Goal: Task Accomplishment & Management: Complete application form

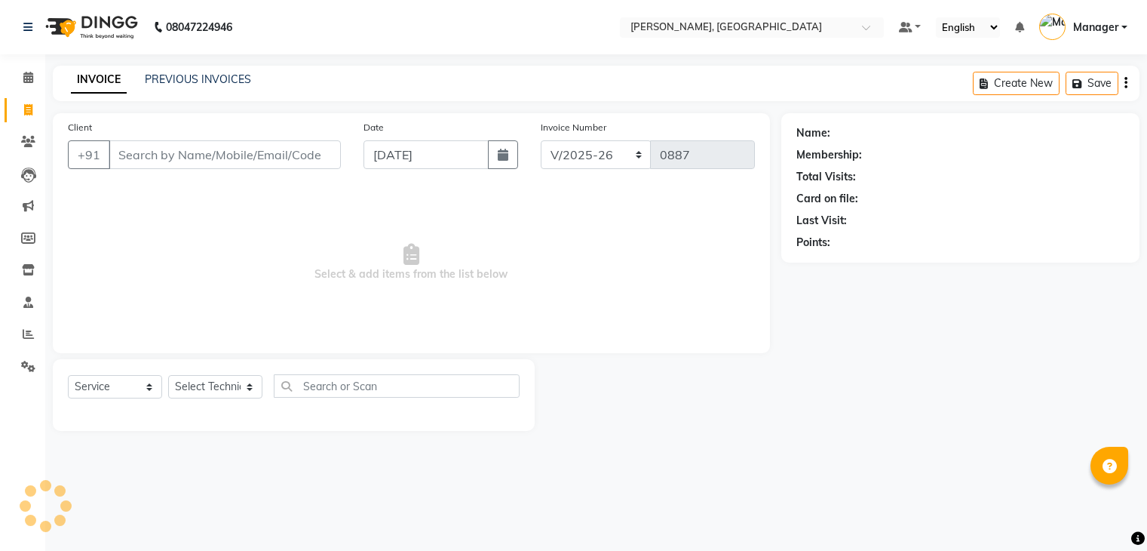
select select "4495"
select select "service"
click at [212, 392] on select "Select Technician" at bounding box center [215, 386] width 94 height 23
select select "77389"
click at [168, 376] on select "Select Technician Admin [PERSON_NAME] Manager [PERSON_NAME]" at bounding box center [215, 386] width 94 height 23
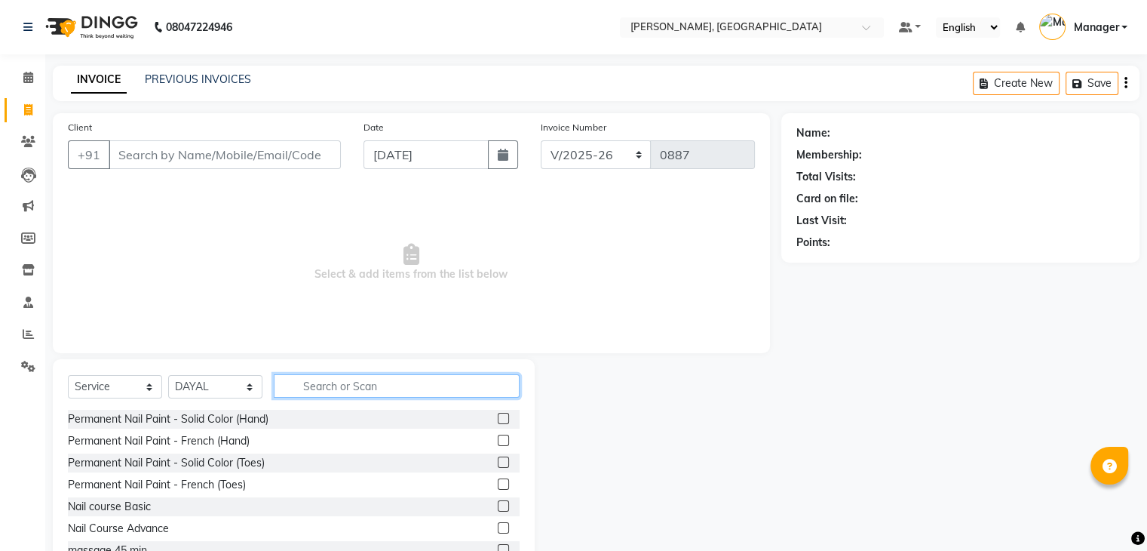
click at [342, 389] on input "text" at bounding box center [397, 385] width 246 height 23
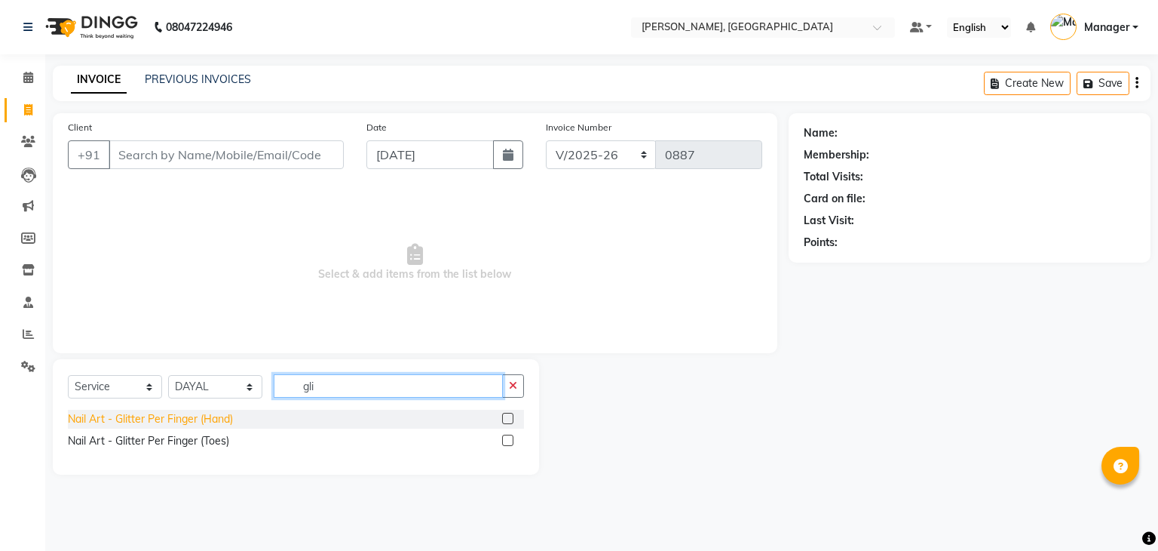
type input "gli"
click at [207, 416] on div "Nail Art - Glitter Per Finger (Hand)" at bounding box center [150, 419] width 165 height 16
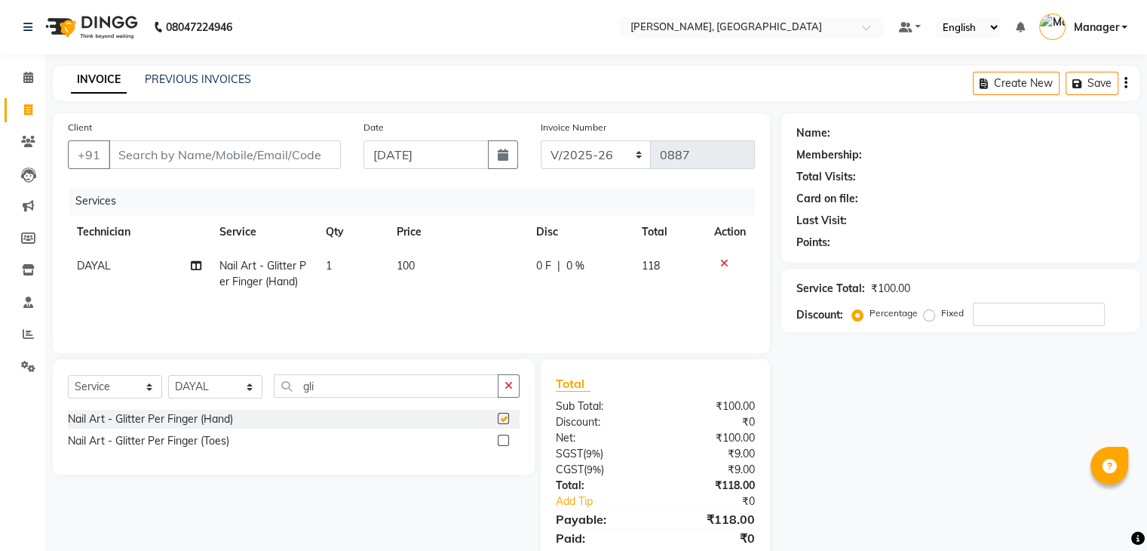
checkbox input "false"
click at [187, 434] on div "Nail Art - Glitter Per Finger (Toes)" at bounding box center [148, 441] width 161 height 16
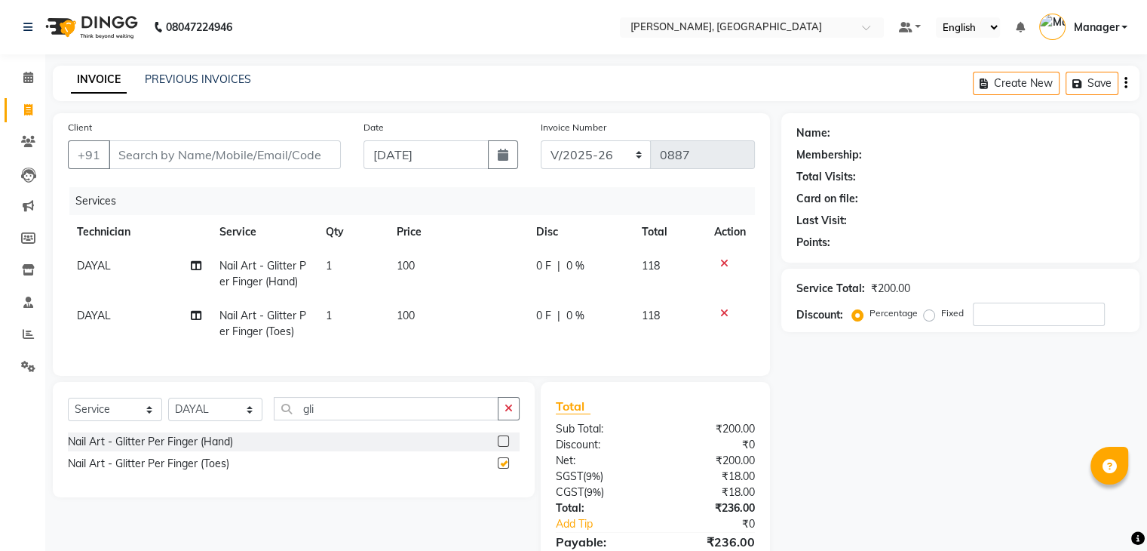
checkbox input "false"
click at [350, 268] on td "1" at bounding box center [352, 274] width 71 height 50
select select "77389"
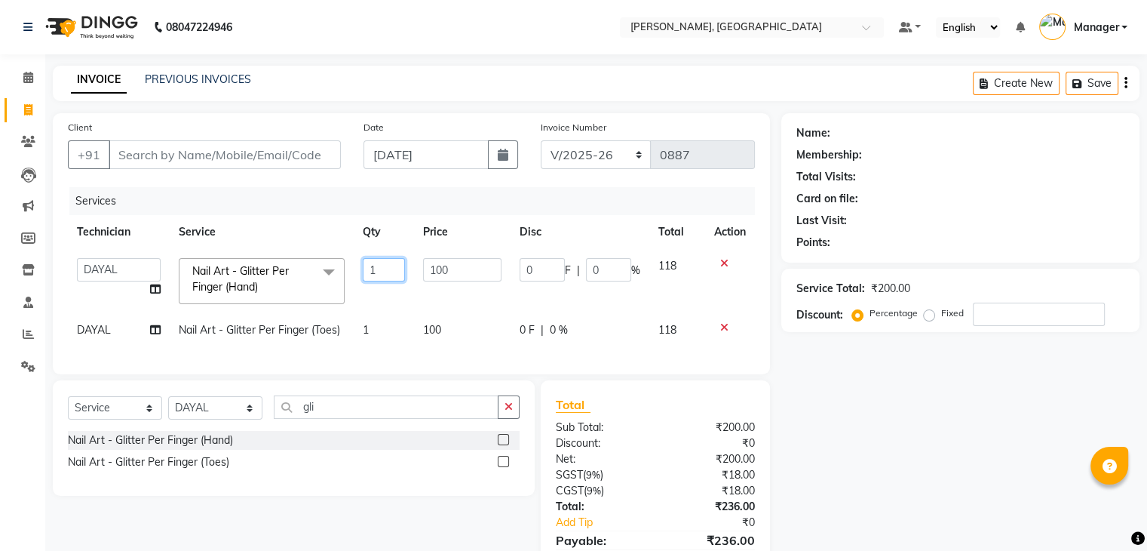
click at [407, 269] on td "1" at bounding box center [384, 281] width 61 height 64
type input "10"
click at [386, 322] on td "1" at bounding box center [384, 330] width 61 height 34
select select "77389"
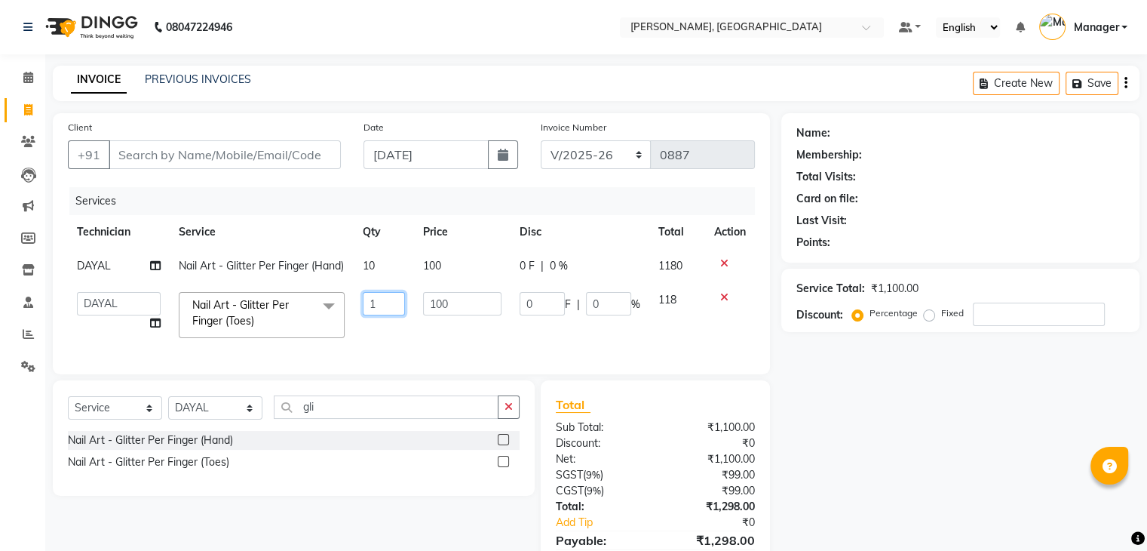
click at [390, 315] on input "1" at bounding box center [384, 303] width 43 height 23
type input "10"
click at [428, 359] on div "Services Technician Service Qty Price Disc Total Action DAYAL Nail Art - Glitte…" at bounding box center [411, 273] width 687 height 172
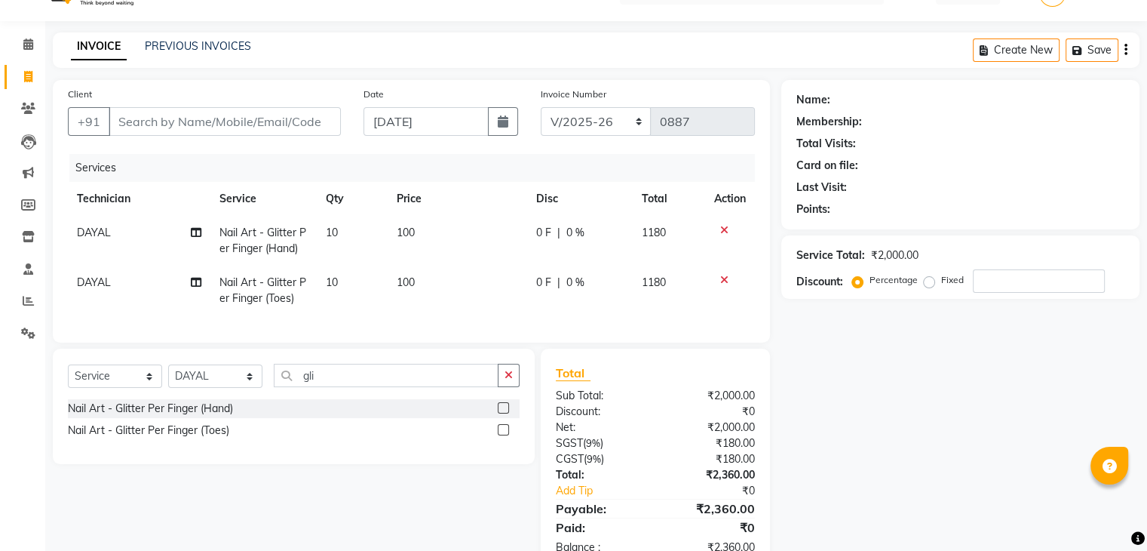
scroll to position [87, 0]
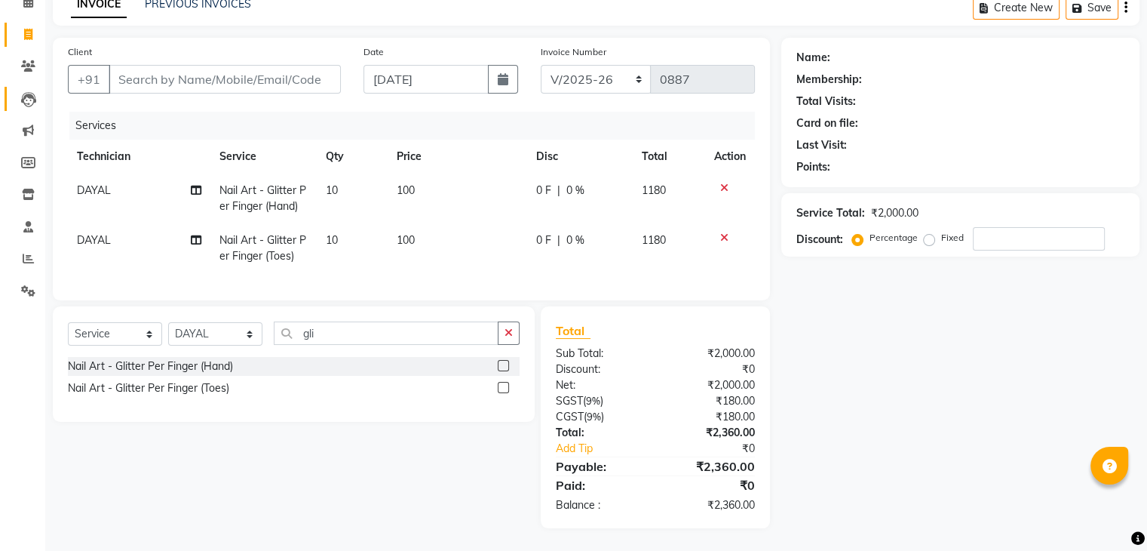
drag, startPoint x: 0, startPoint y: 218, endPoint x: 26, endPoint y: 85, distance: 135.3
click at [24, 87] on ul "Calendar Invoice Clients Leads Marketing Members Inventory Staff Reports Settin…" at bounding box center [22, 150] width 45 height 328
click at [126, 71] on input "Client" at bounding box center [225, 79] width 232 height 29
type input "9"
type input "0"
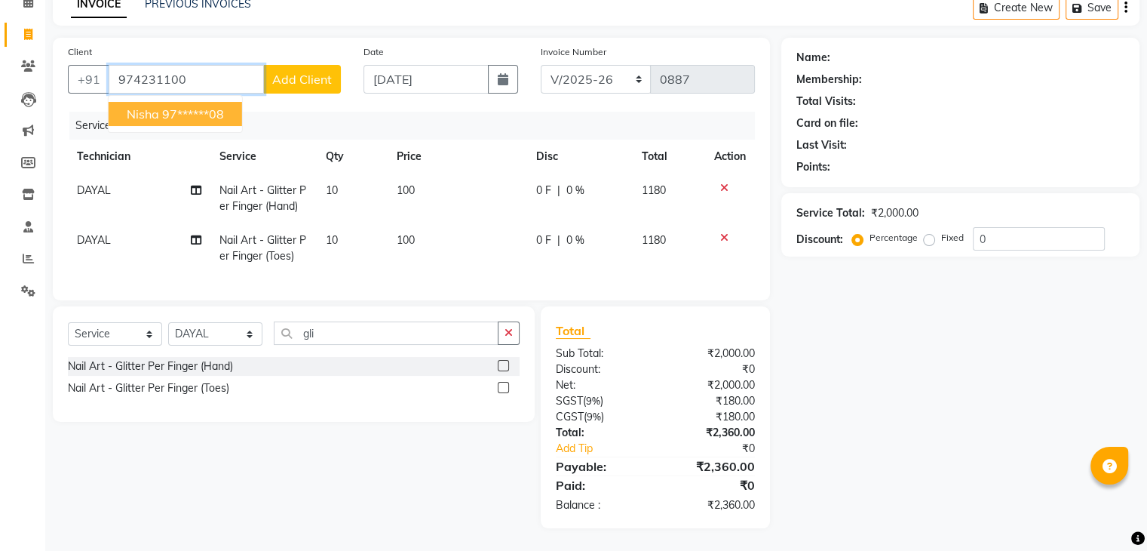
click at [128, 106] on span "nisha" at bounding box center [143, 113] width 32 height 15
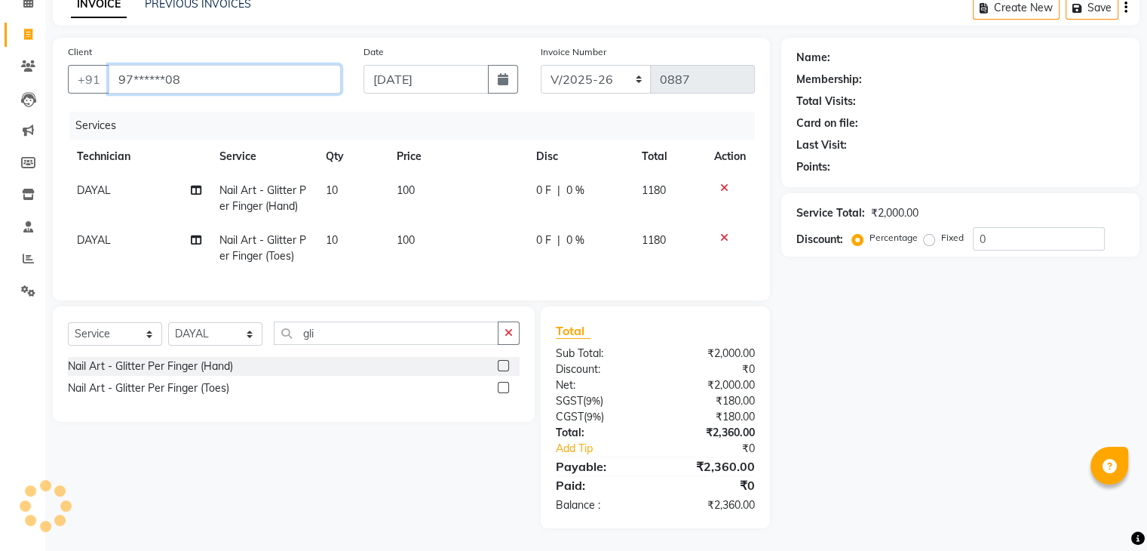
type input "97******08"
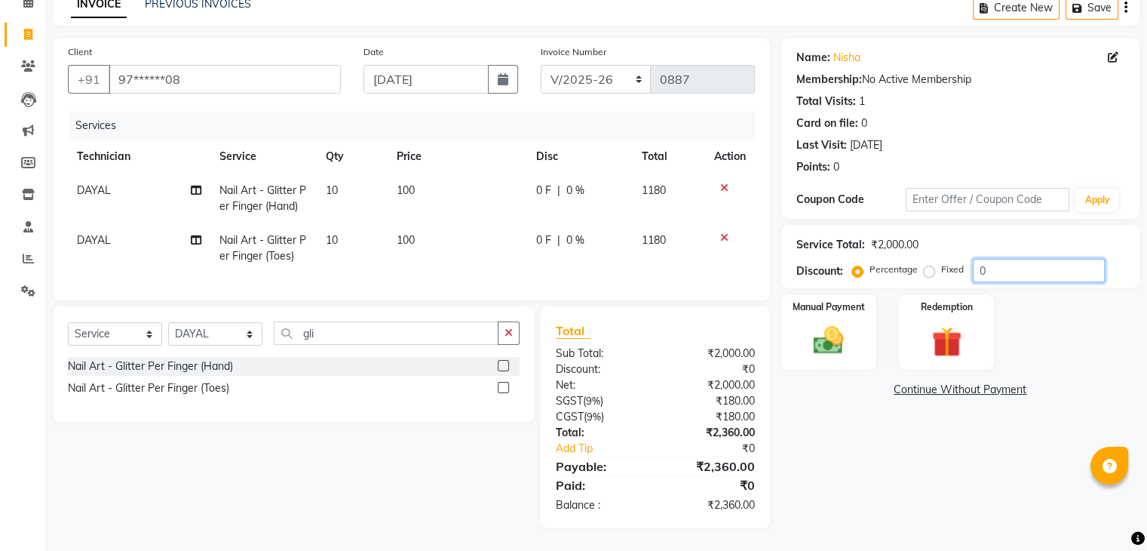
click at [1003, 259] on input "0" at bounding box center [1039, 270] width 132 height 23
click at [941, 262] on label "Fixed" at bounding box center [952, 269] width 23 height 14
click at [928, 264] on input "Fixed" at bounding box center [932, 269] width 11 height 11
radio input "true"
click at [1013, 259] on input "0" at bounding box center [1039, 270] width 132 height 23
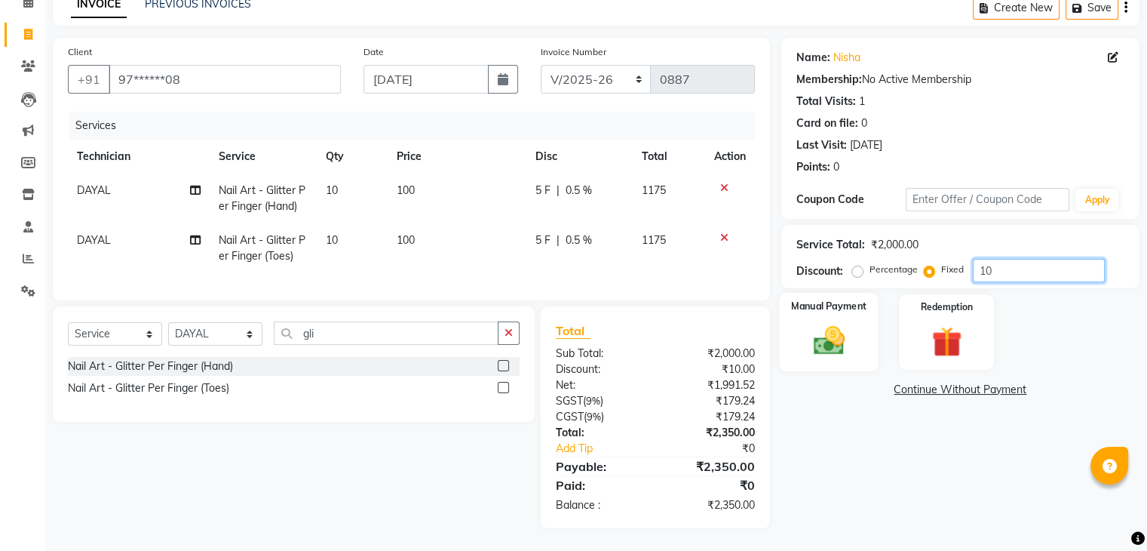
type input "10"
click at [841, 340] on img at bounding box center [828, 341] width 51 height 36
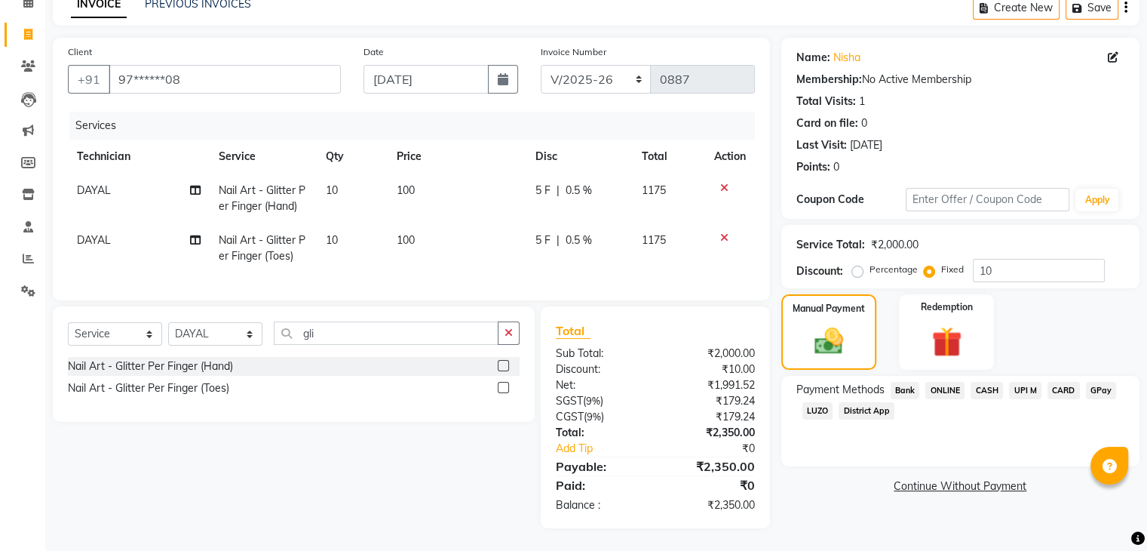
click at [989, 382] on span "CASH" at bounding box center [987, 390] width 32 height 17
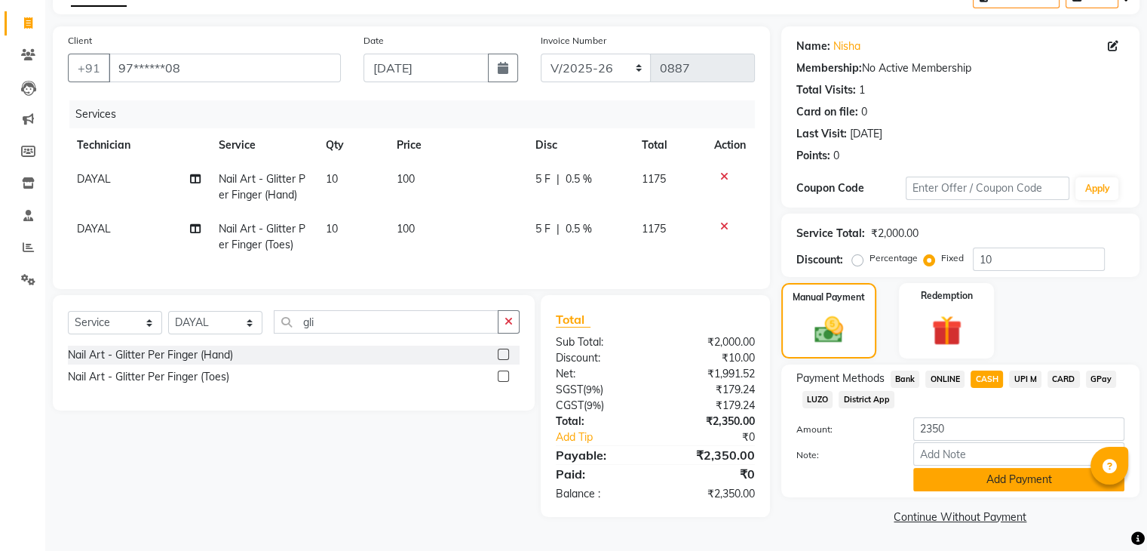
click at [1004, 480] on button "Add Payment" at bounding box center [1018, 479] width 211 height 23
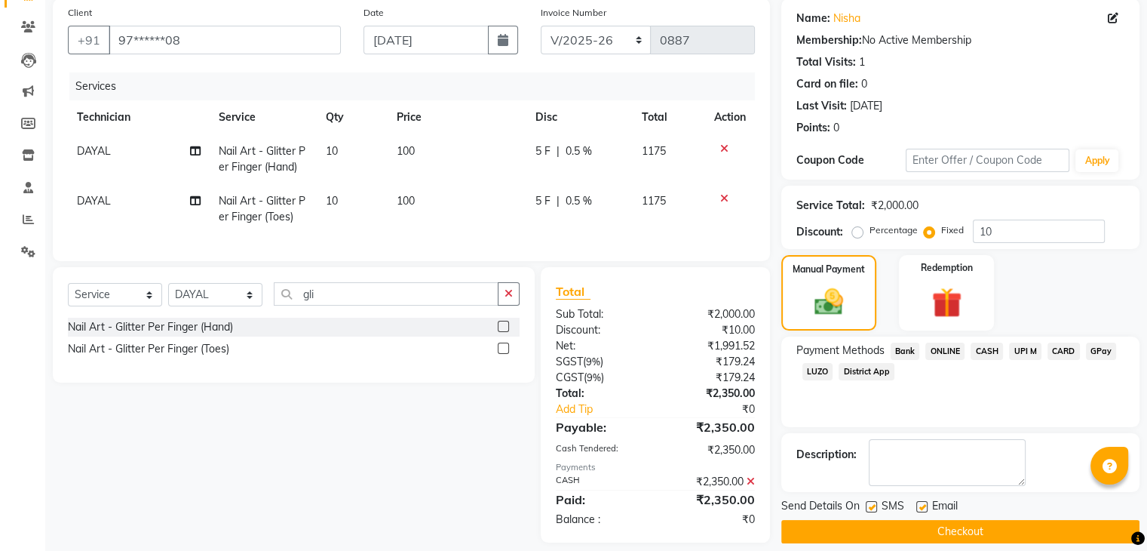
scroll to position [141, 0]
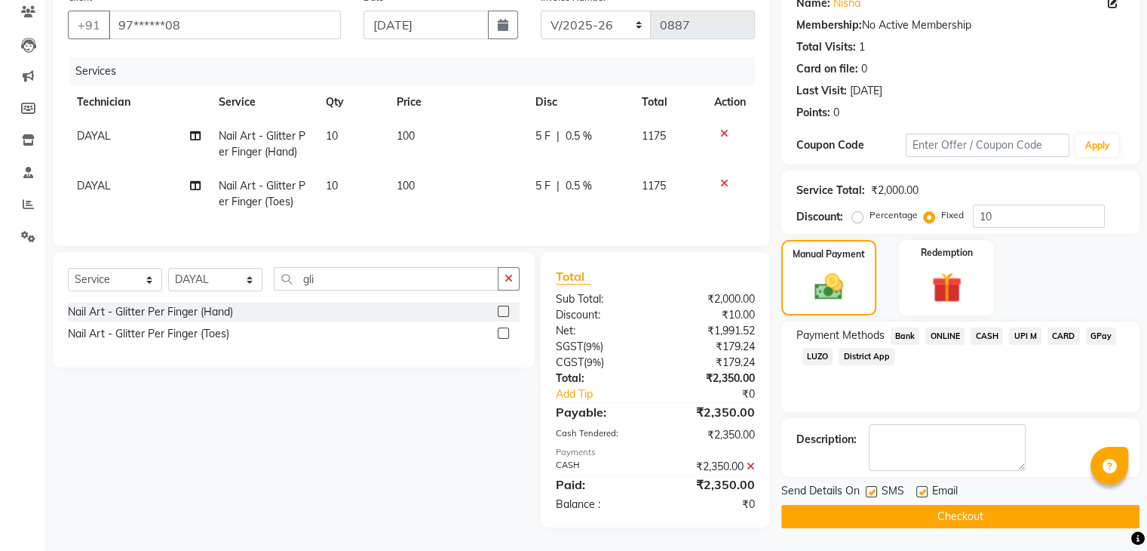
click at [977, 505] on button "Checkout" at bounding box center [960, 516] width 358 height 23
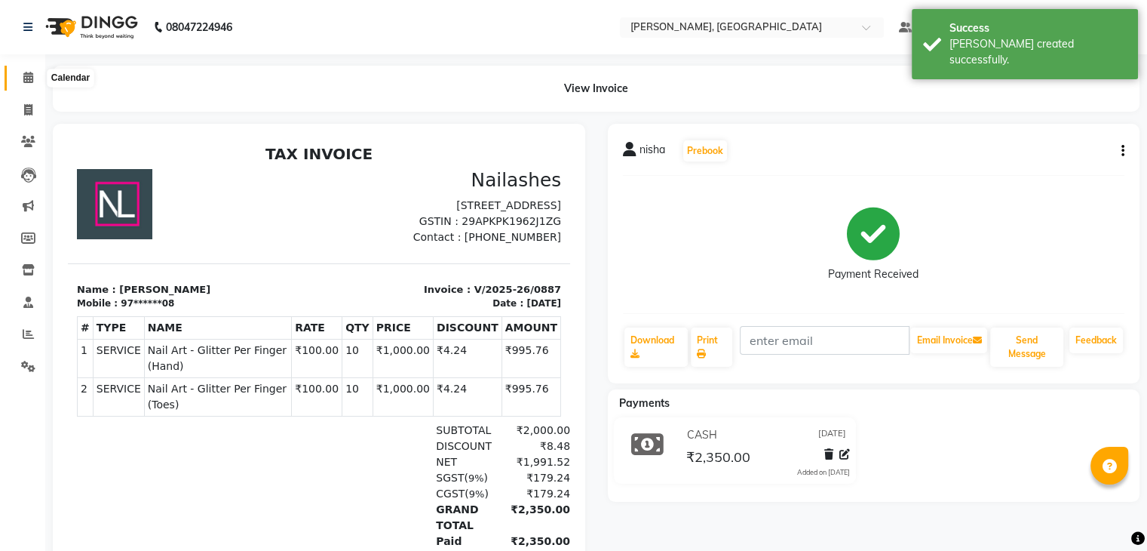
click at [29, 81] on icon at bounding box center [28, 77] width 10 height 11
